Goal: Navigation & Orientation: Find specific page/section

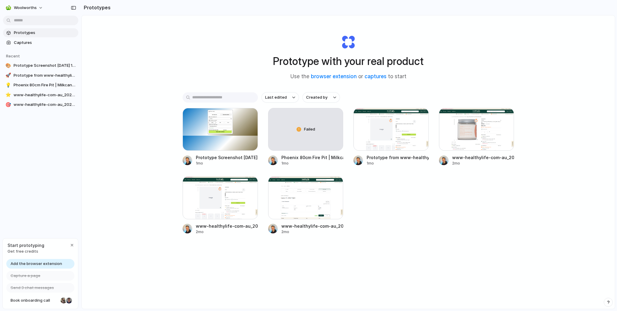
click at [40, 264] on span "Add the browser extension" at bounding box center [37, 264] width 52 height 6
click at [38, 262] on span "Add the browser extension" at bounding box center [37, 264] width 52 height 6
click at [42, 265] on span "Add the browser extension" at bounding box center [37, 264] width 52 height 6
click at [51, 266] on span "Add the browser extension" at bounding box center [37, 264] width 52 height 6
click at [43, 264] on span "Add the browser extension" at bounding box center [37, 264] width 52 height 6
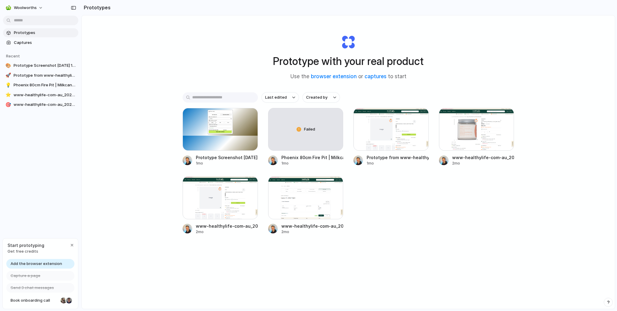
drag, startPoint x: 43, startPoint y: 264, endPoint x: 27, endPoint y: 262, distance: 16.7
click at [43, 264] on span "Add the browser extension" at bounding box center [37, 264] width 52 height 6
click at [20, 262] on span "Add the browser extension" at bounding box center [37, 264] width 52 height 6
click at [26, 253] on span "Get free credits" at bounding box center [26, 252] width 37 height 6
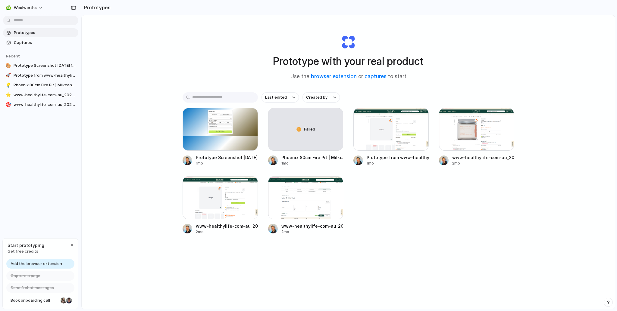
click at [26, 253] on span "Get free credits" at bounding box center [26, 252] width 37 height 6
